Goal: Transaction & Acquisition: Purchase product/service

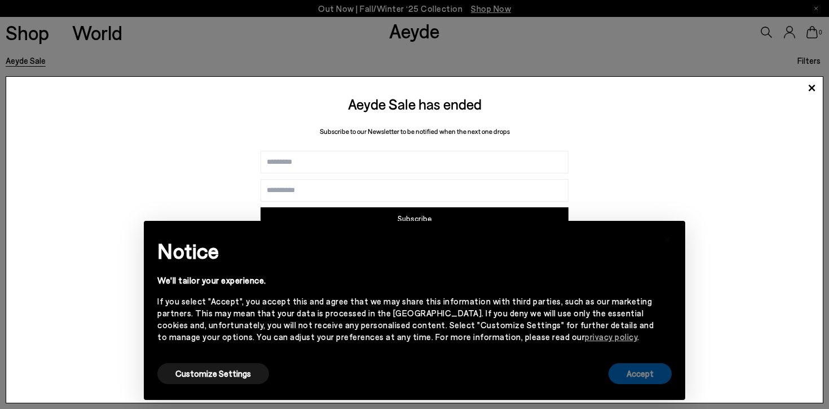
click at [641, 375] on button "Accept" at bounding box center [640, 373] width 63 height 21
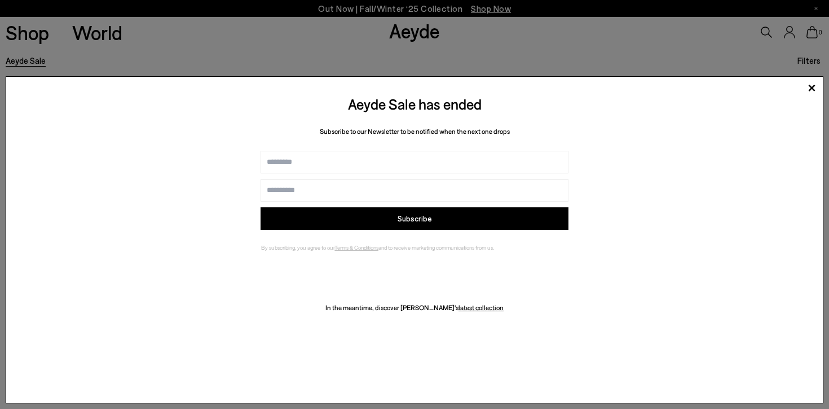
click at [356, 168] on input "Name" at bounding box center [415, 162] width 308 height 23
type input "*****"
type input "**********"
click at [369, 218] on button "Subscribe" at bounding box center [415, 218] width 308 height 23
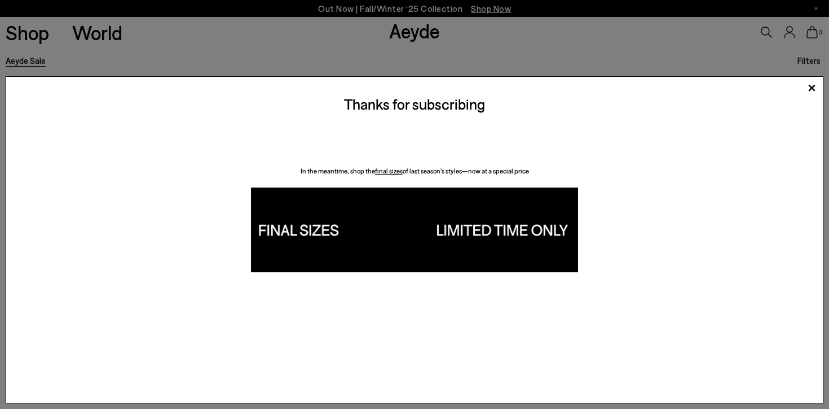
click at [471, 227] on img at bounding box center [414, 229] width 327 height 85
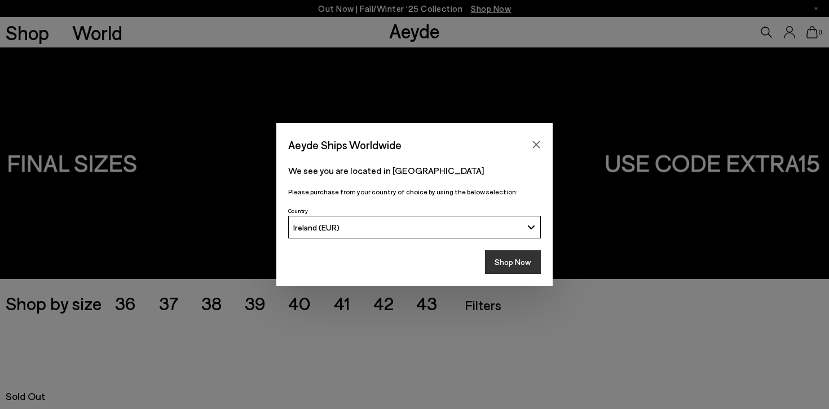
click at [516, 256] on button "Shop Now" at bounding box center [513, 262] width 56 height 24
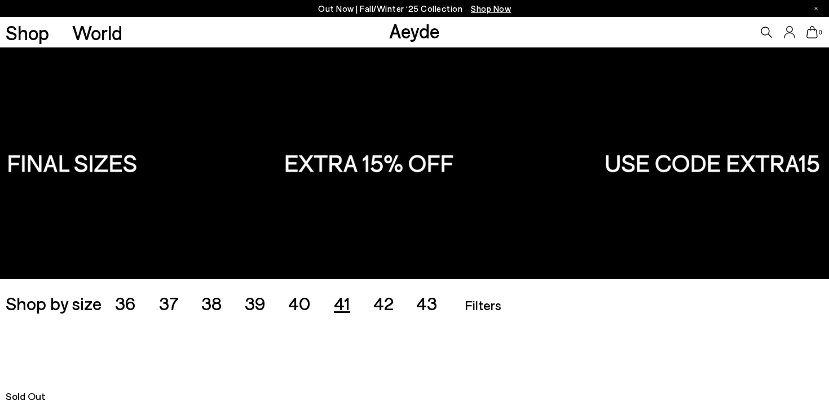
click at [341, 303] on span "41" at bounding box center [342, 302] width 16 height 21
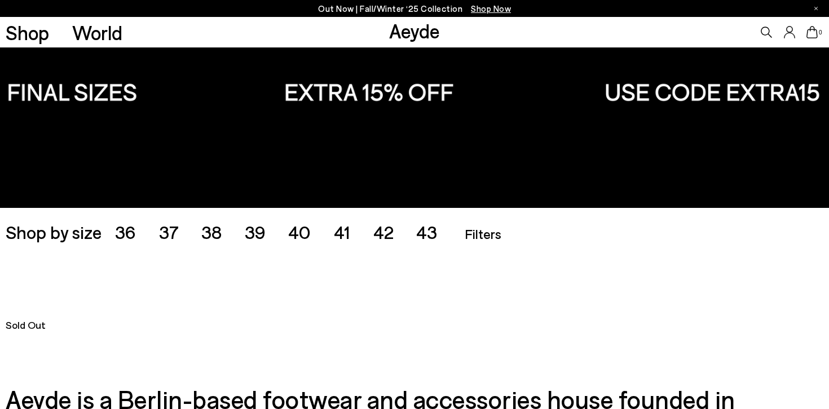
click at [299, 231] on span "40" at bounding box center [299, 231] width 23 height 21
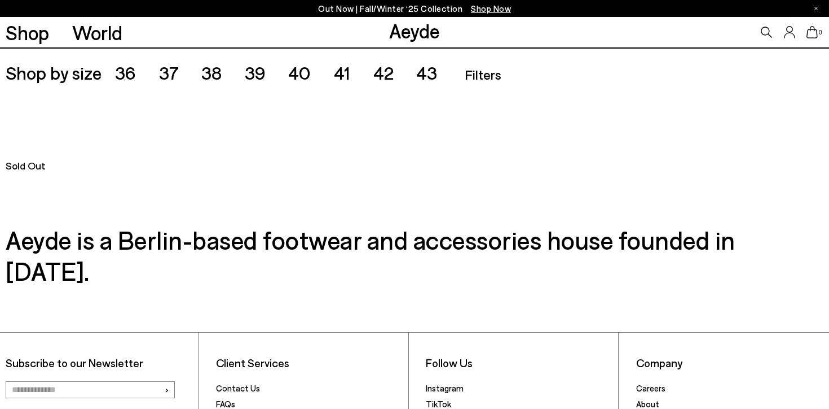
scroll to position [231, 0]
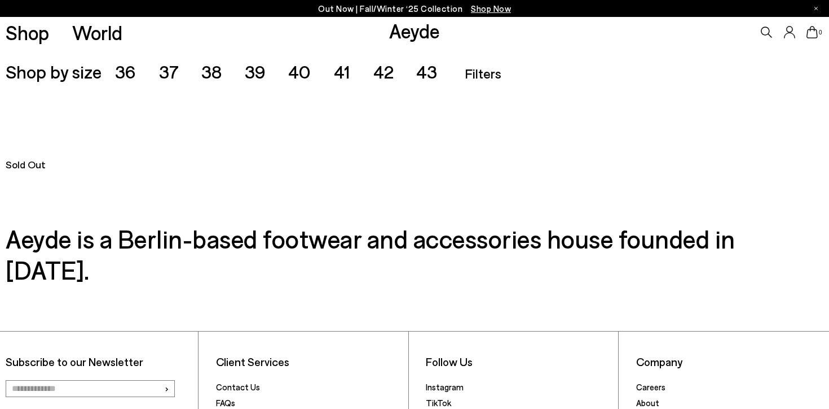
click at [385, 71] on span "42" at bounding box center [384, 70] width 20 height 21
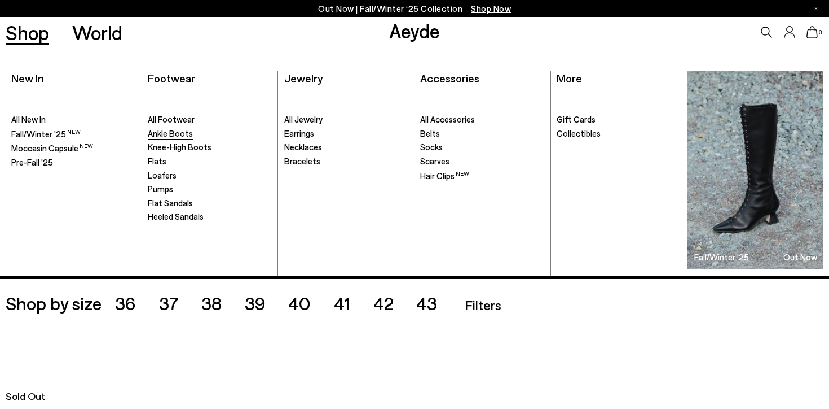
click at [173, 131] on span "Ankle Boots" at bounding box center [170, 133] width 45 height 10
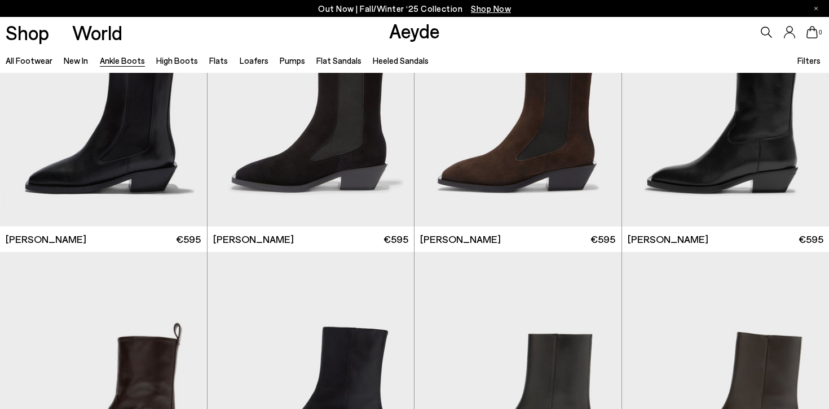
scroll to position [3157, 0]
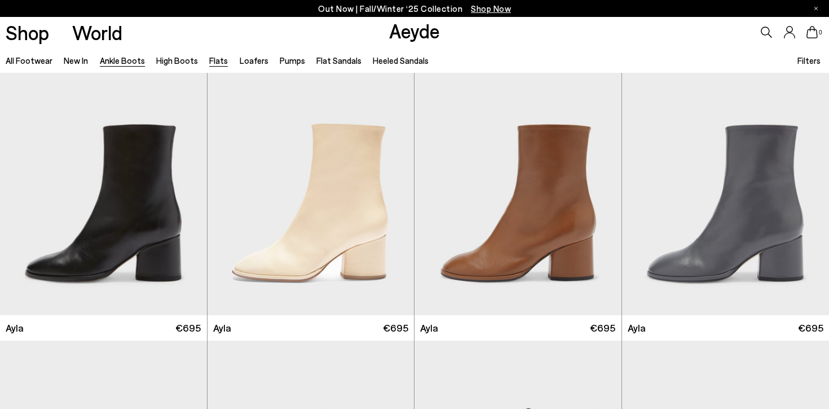
click at [214, 61] on link "Flats" at bounding box center [218, 60] width 19 height 10
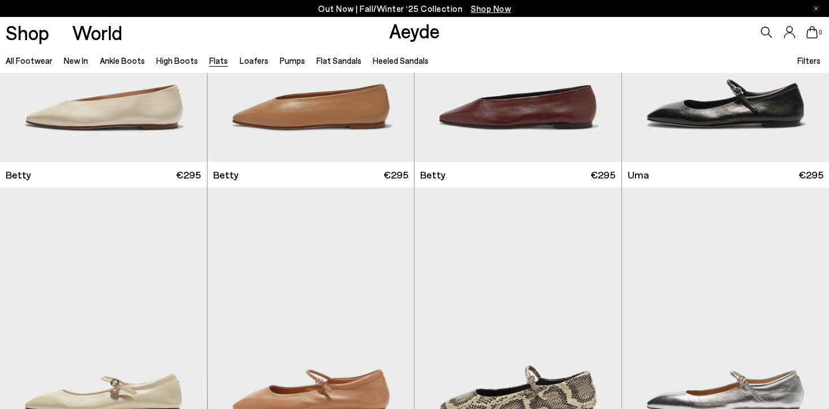
scroll to position [1154, 0]
